Goal: Information Seeking & Learning: Learn about a topic

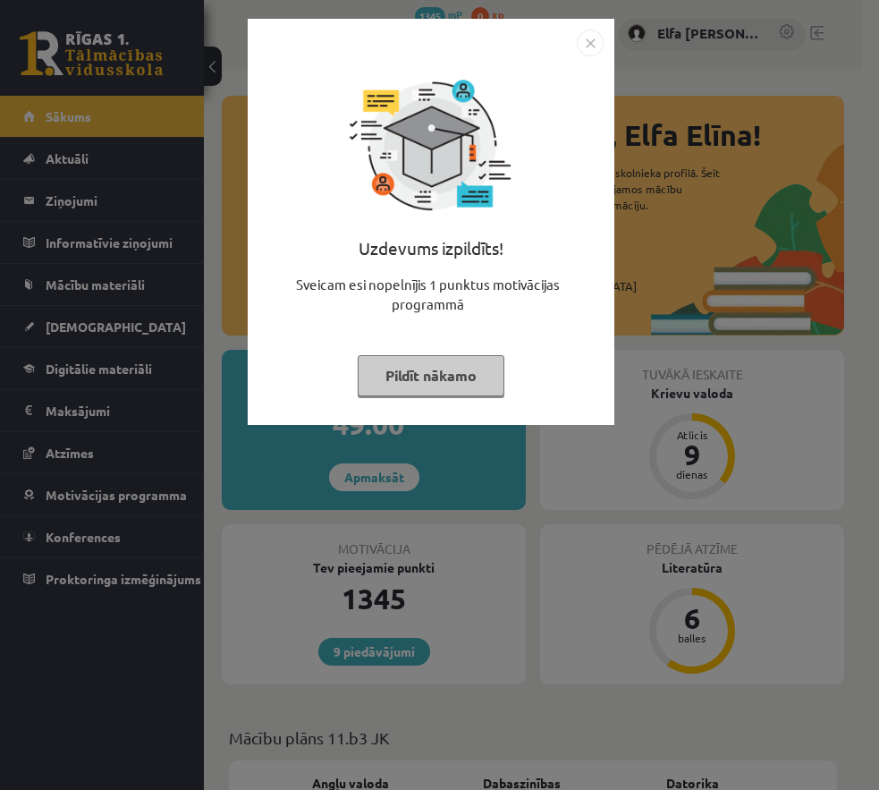
click at [459, 376] on button "Pildīt nākamo" at bounding box center [431, 375] width 147 height 41
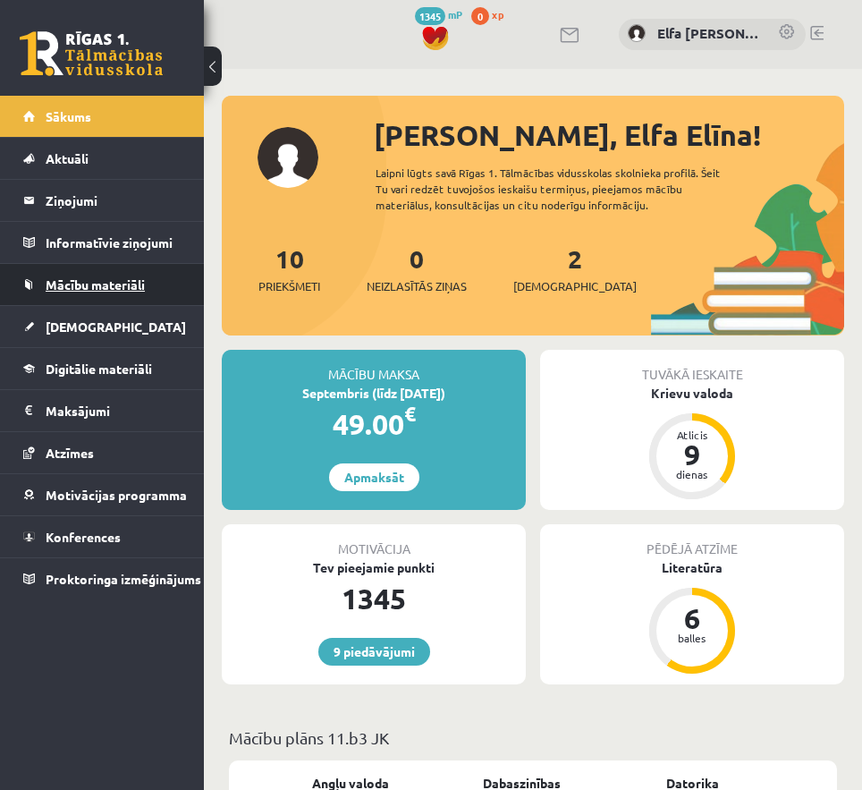
click at [80, 280] on span "Mācību materiāli" at bounding box center [95, 284] width 99 height 16
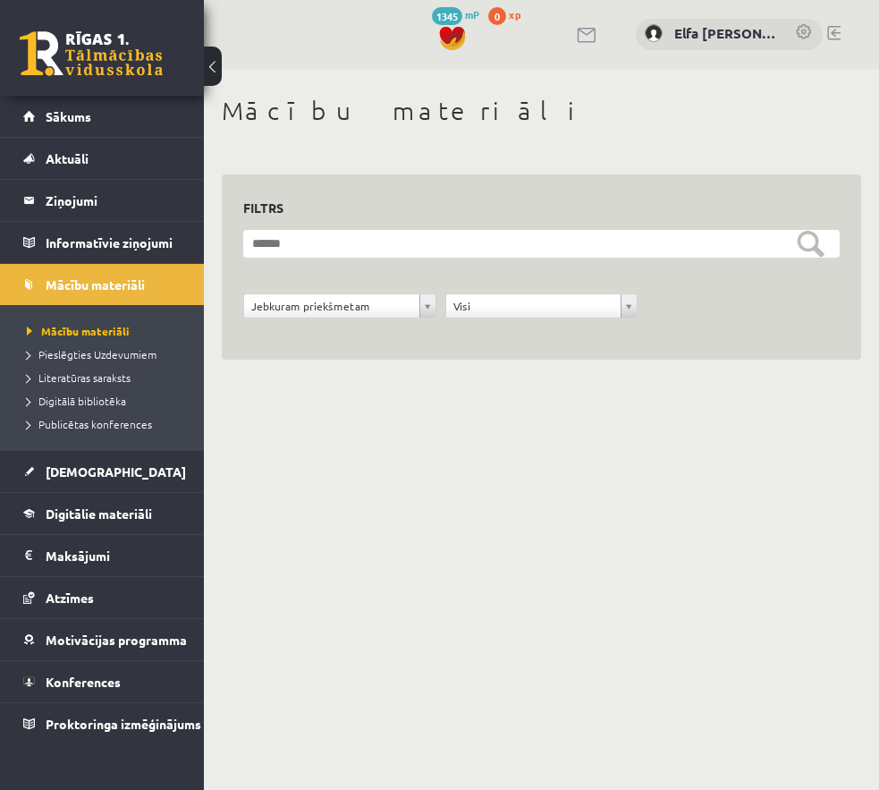
click at [436, 306] on div "Jebkuram priekšmetam" at bounding box center [339, 305] width 193 height 25
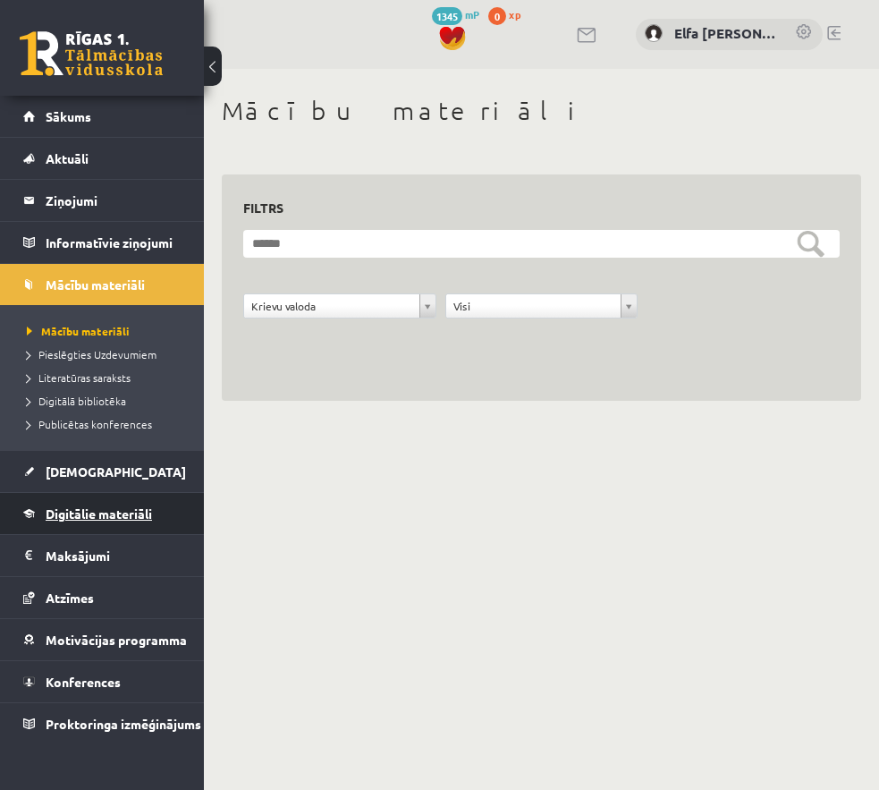
click at [127, 508] on span "Digitālie materiāli" at bounding box center [99, 513] width 106 height 16
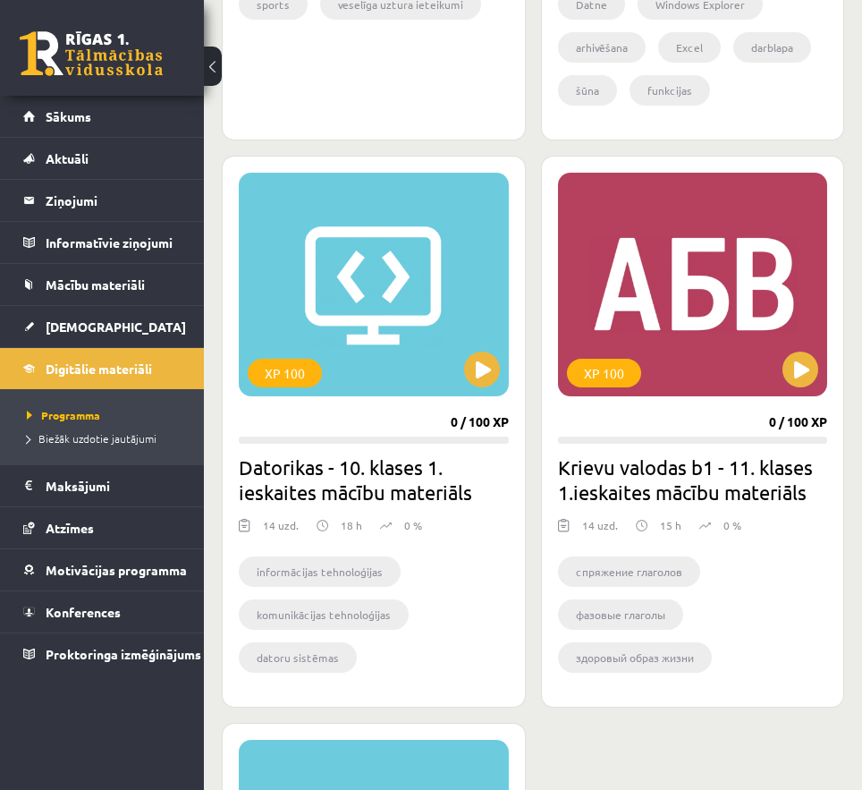
scroll to position [1900, 0]
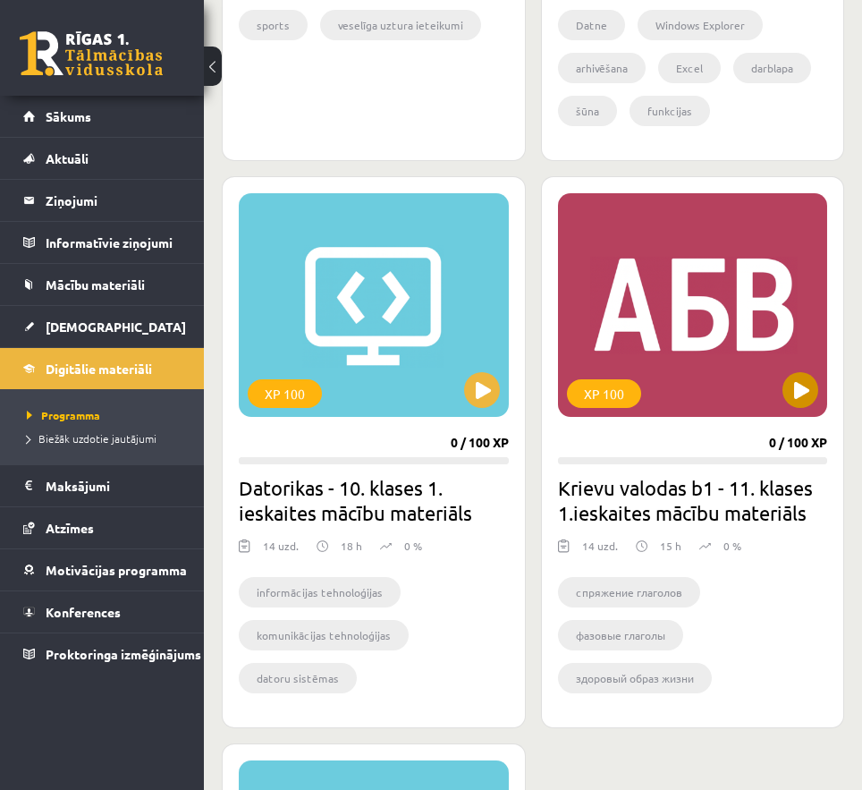
click at [708, 356] on div "XP 100" at bounding box center [693, 305] width 270 height 224
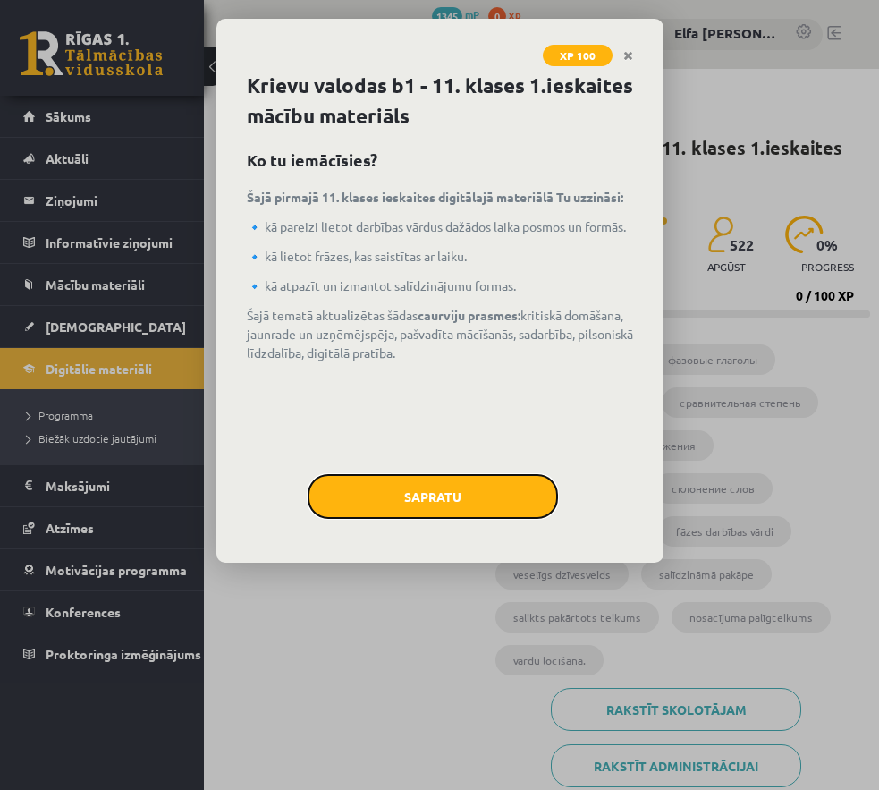
click at [464, 488] on button "Sapratu" at bounding box center [433, 496] width 250 height 45
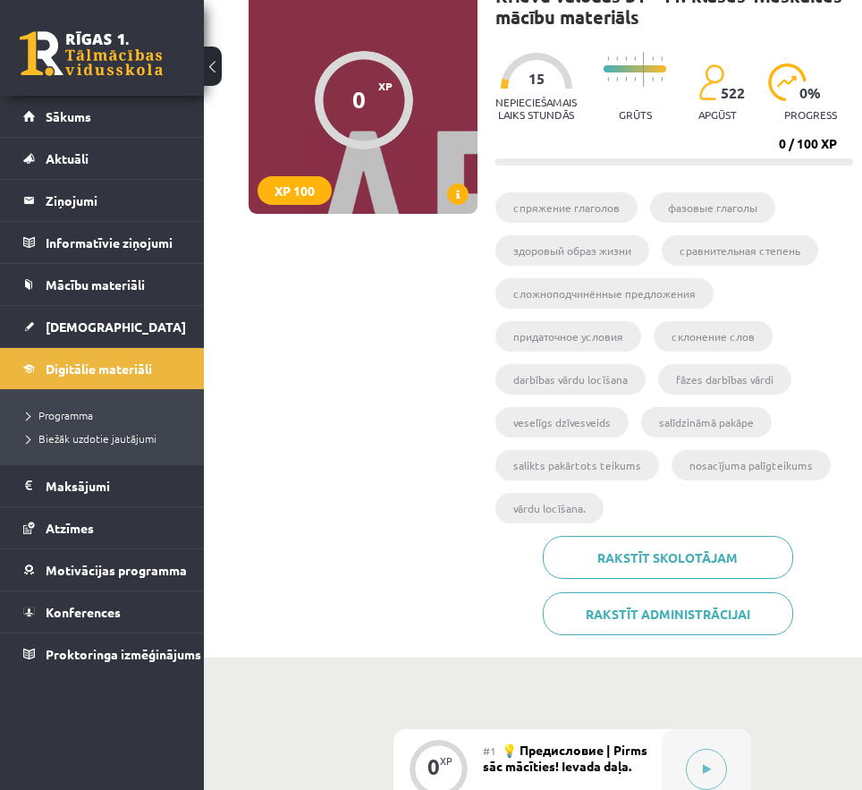
scroll to position [144, 0]
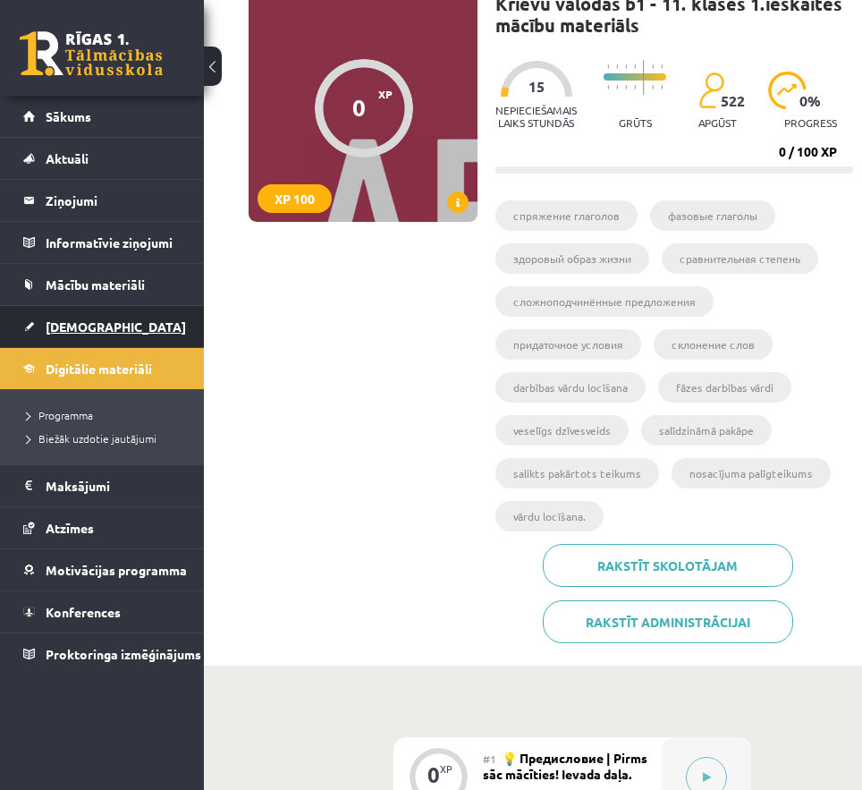
click at [83, 327] on span "[DEMOGRAPHIC_DATA]" at bounding box center [116, 326] width 140 height 16
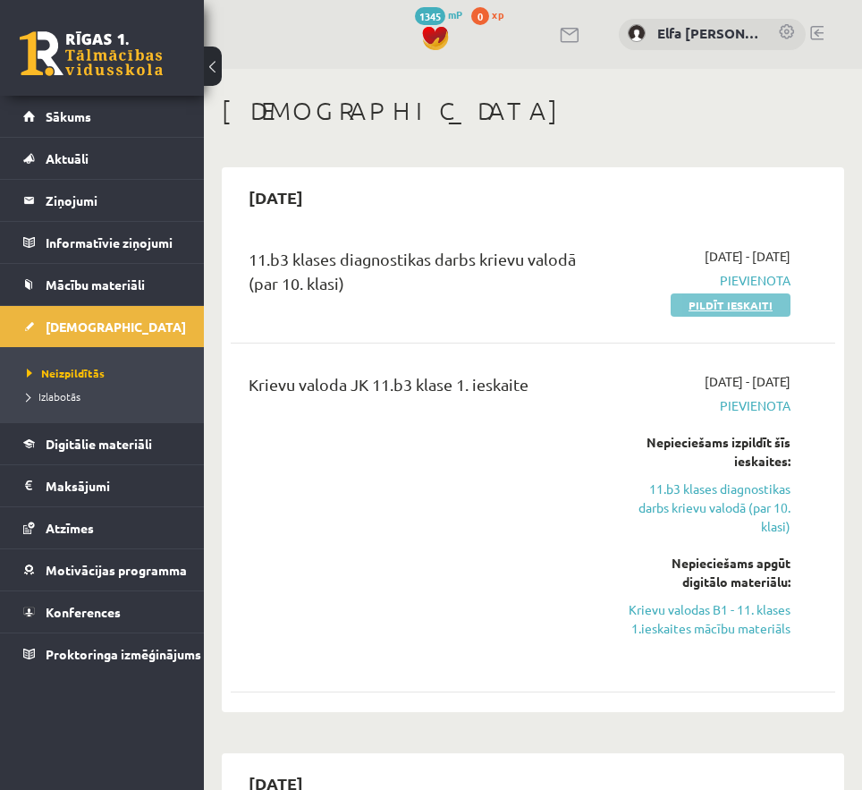
click at [737, 298] on link "Pildīt ieskaiti" at bounding box center [731, 304] width 120 height 23
click at [84, 113] on span "Sākums" at bounding box center [69, 116] width 46 height 16
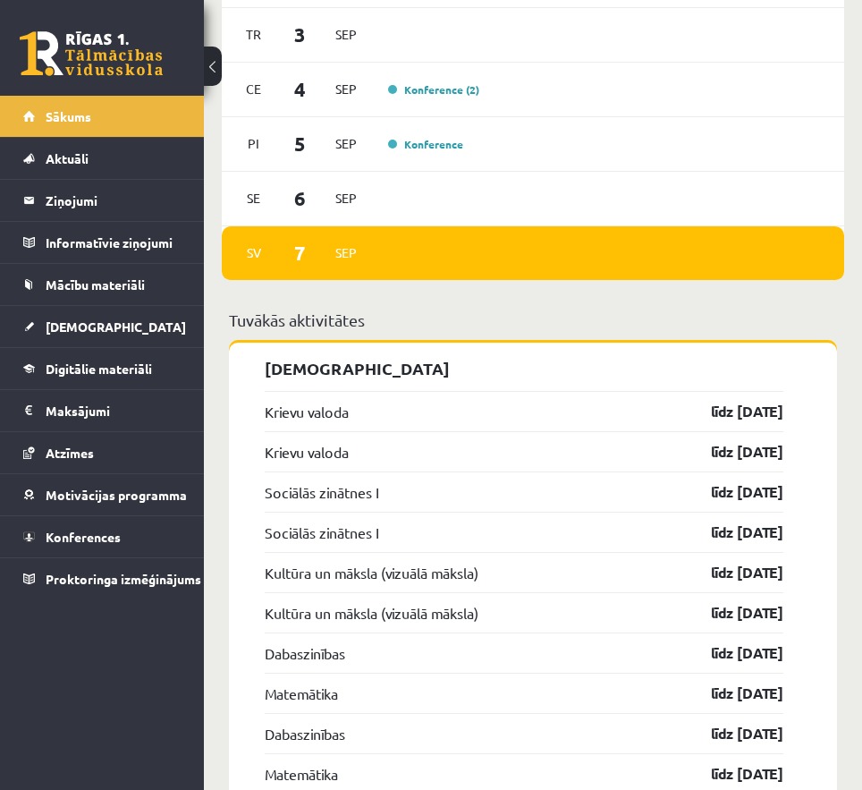
scroll to position [1699, 0]
